Goal: Task Accomplishment & Management: Use online tool/utility

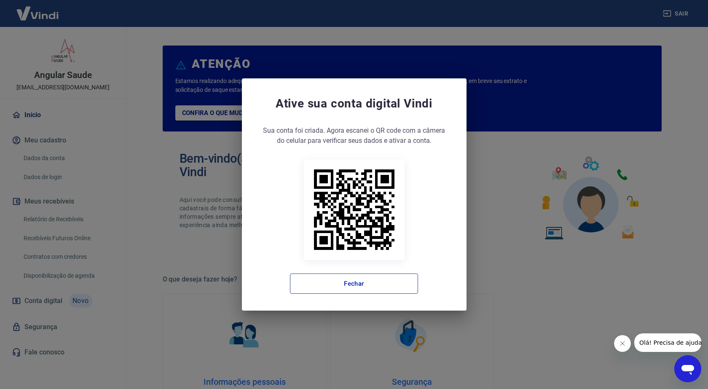
click at [367, 283] on button "Fechar" at bounding box center [354, 283] width 128 height 20
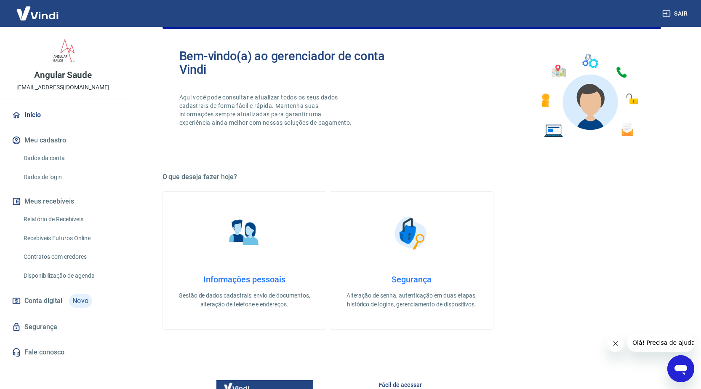
scroll to position [126, 0]
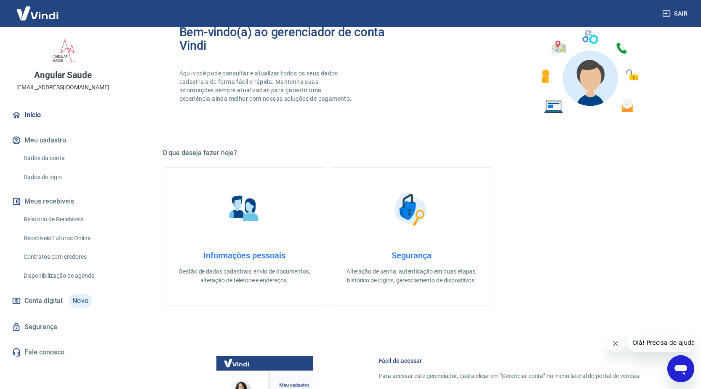
click at [63, 216] on link "Relatório de Recebíveis" at bounding box center [68, 219] width 96 height 17
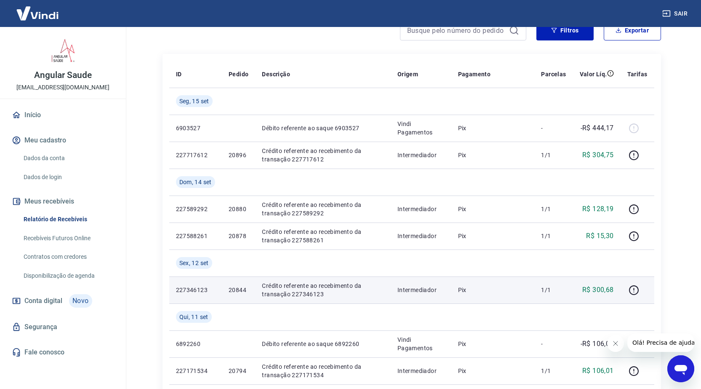
scroll to position [84, 0]
